Goal: Navigation & Orientation: Find specific page/section

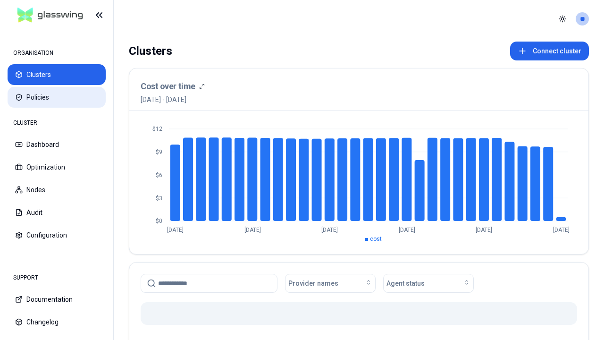
click at [57, 97] on button "Policies" at bounding box center [57, 97] width 98 height 21
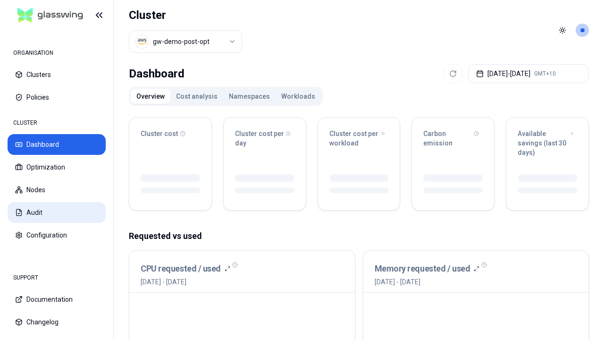
click at [57, 212] on button "Audit" at bounding box center [57, 212] width 98 height 21
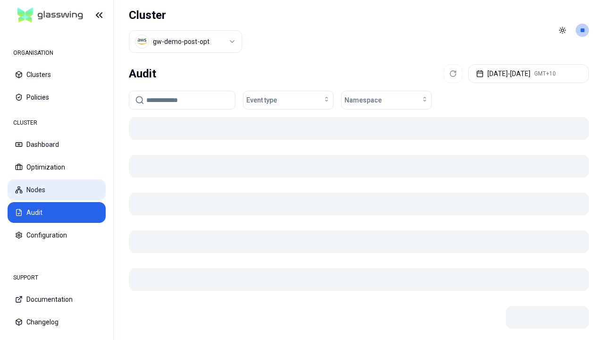
click at [57, 190] on button "Nodes" at bounding box center [57, 189] width 98 height 21
